Goal: Find specific page/section: Find specific page/section

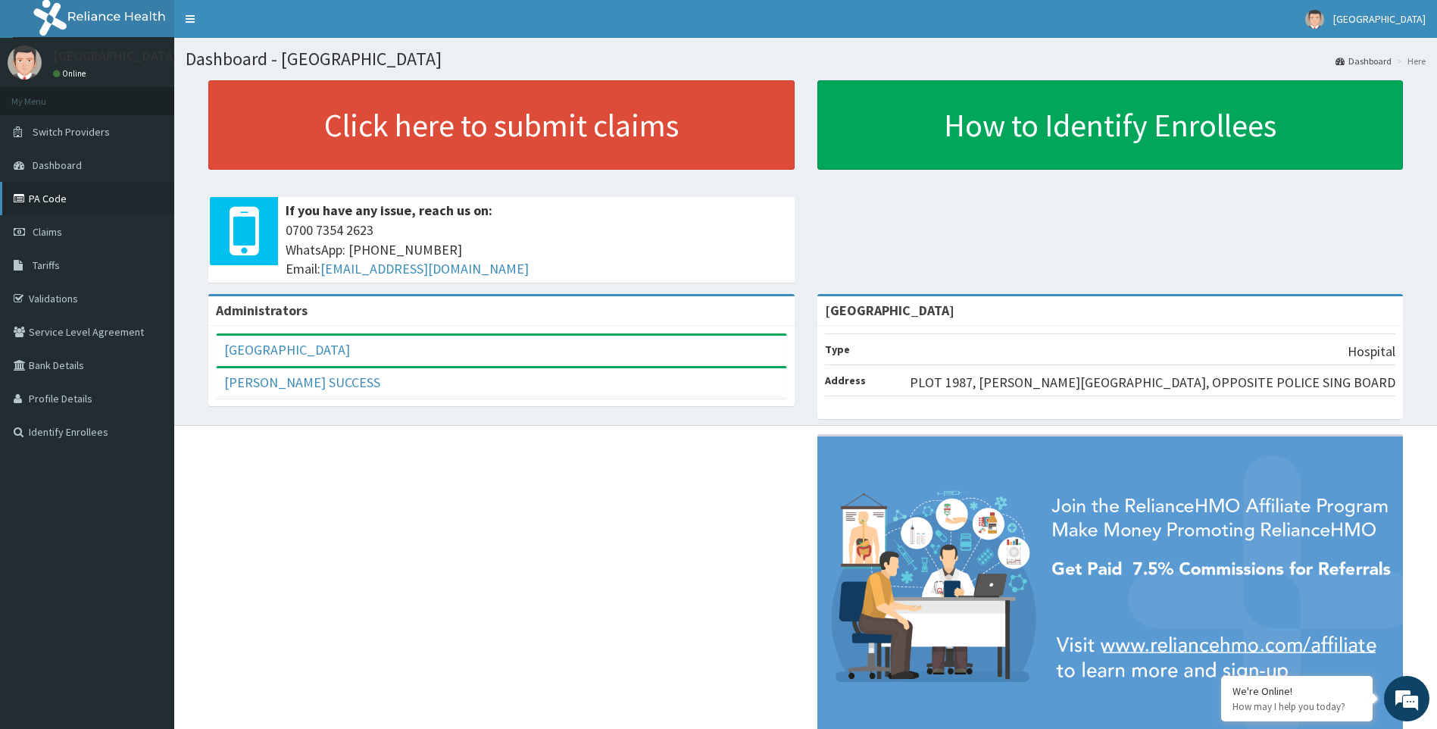
click at [44, 189] on link "PA Code" at bounding box center [87, 198] width 174 height 33
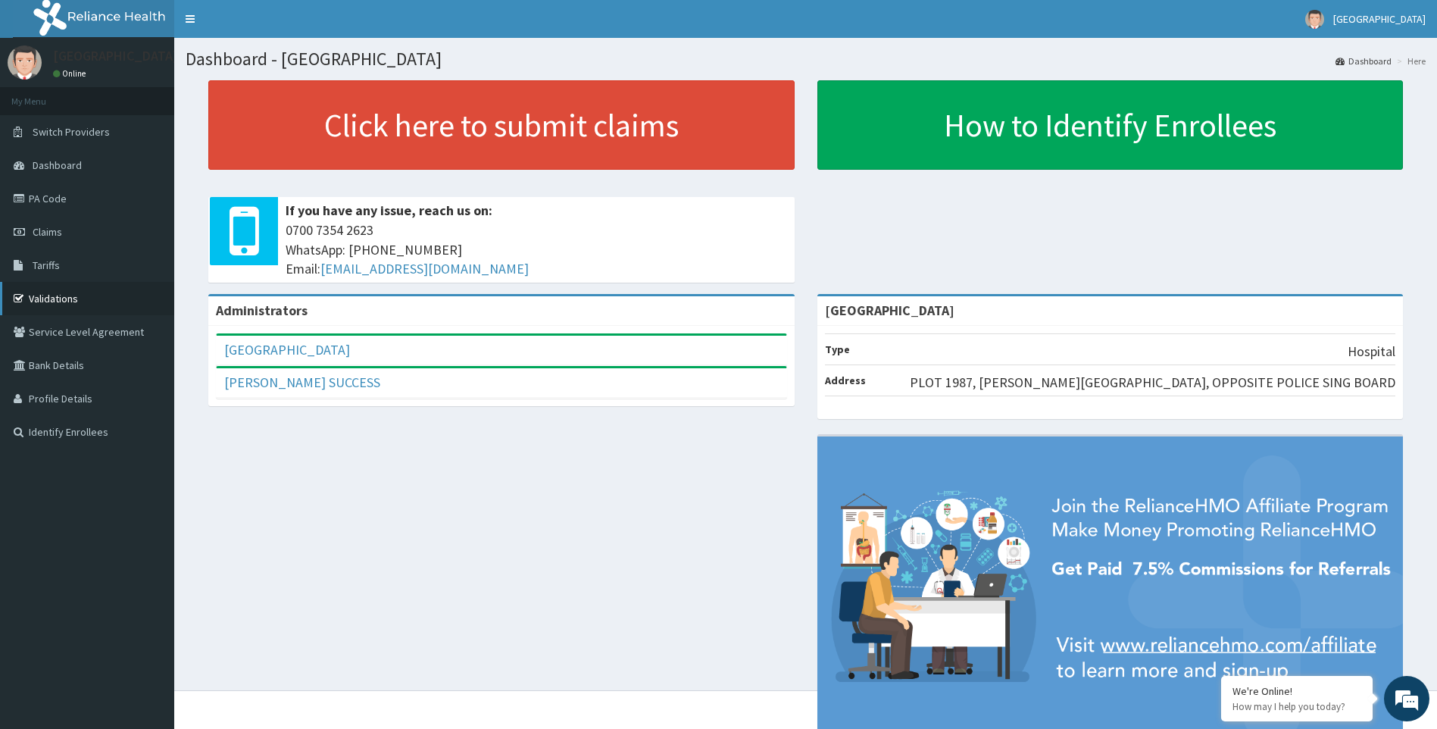
click at [72, 292] on link "Validations" at bounding box center [87, 298] width 174 height 33
